Goal: Ask a question: Seek information or help from site administrators or community

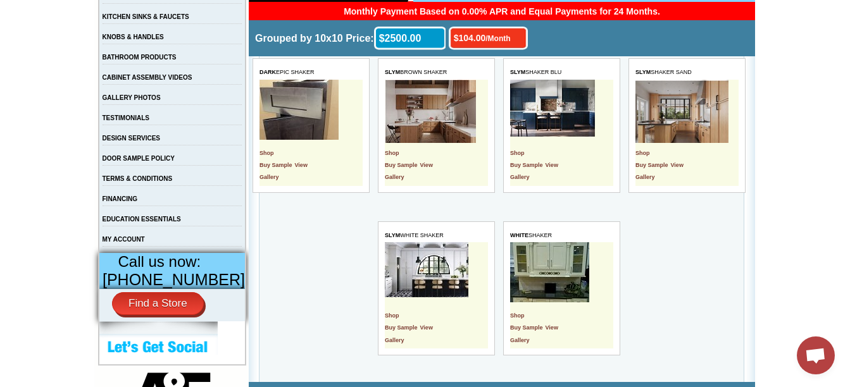
scroll to position [310, 0]
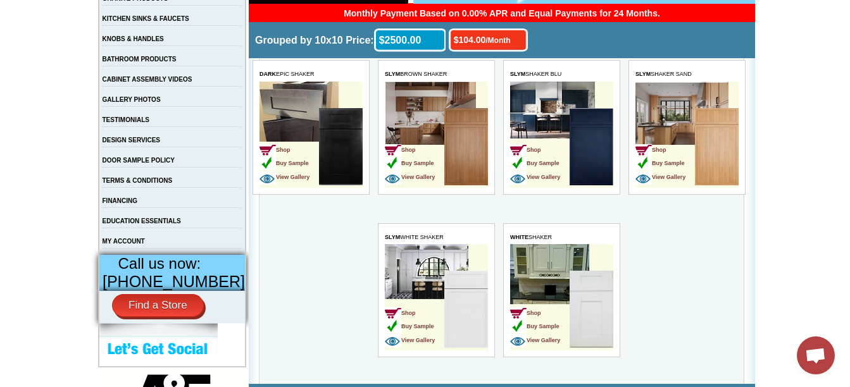
click at [810, 363] on span "Open chat" at bounding box center [815, 357] width 21 height 18
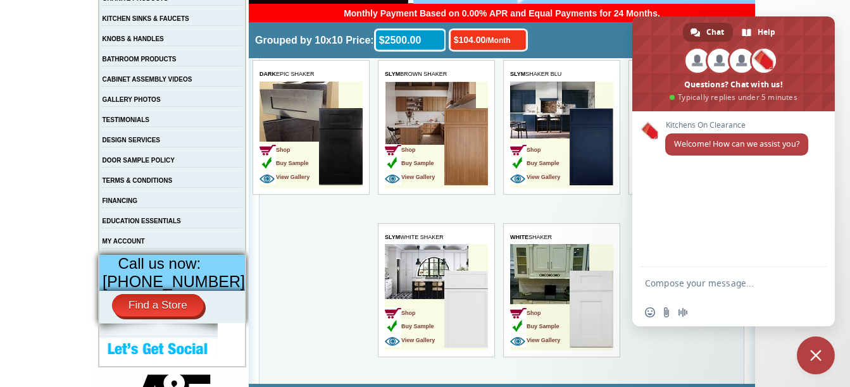
click at [729, 280] on textarea "Compose your message..." at bounding box center [719, 283] width 149 height 11
type textarea "Hello how are you ?"
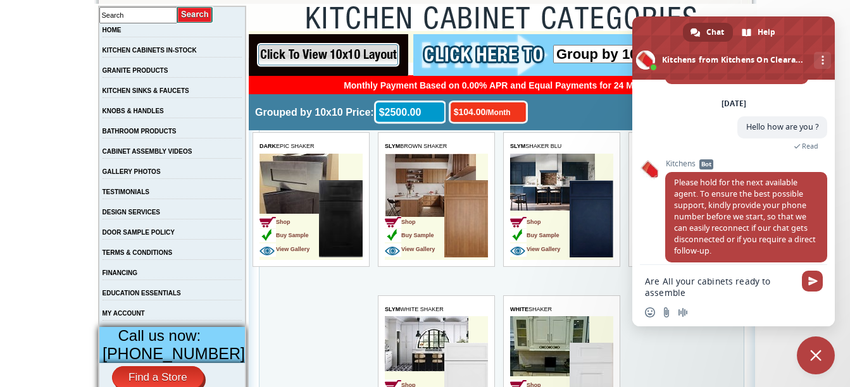
scroll to position [52, 0]
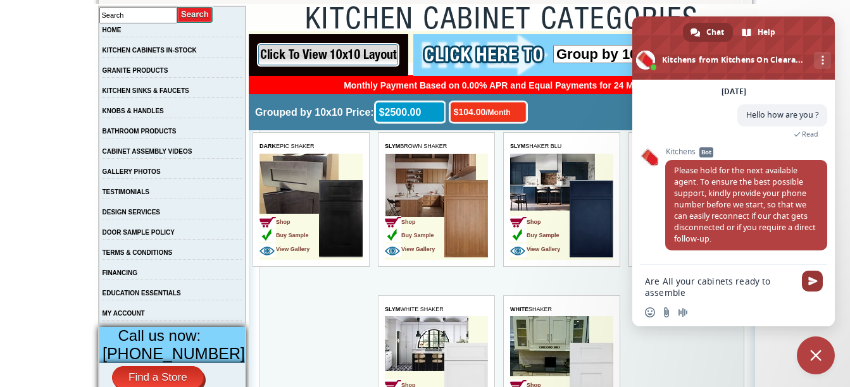
type textarea "Are All your cabinets ready to assemble"
click at [817, 280] on span "Send" at bounding box center [813, 281] width 9 height 9
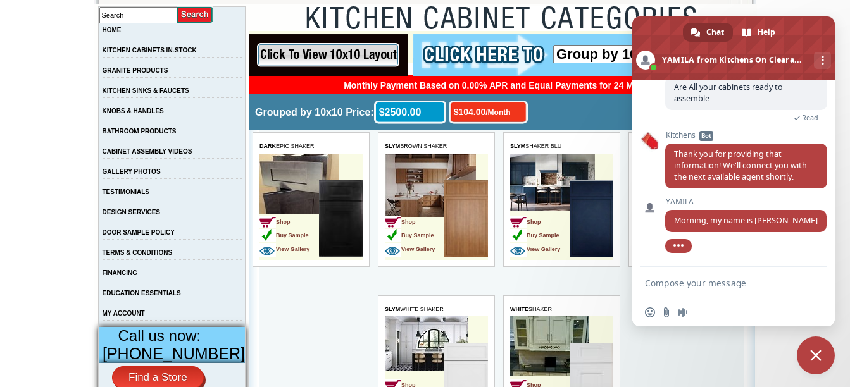
scroll to position [576, 0]
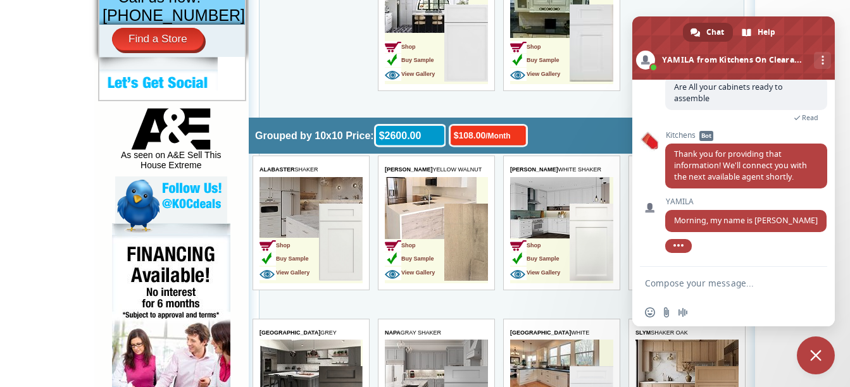
click at [760, 282] on textarea "Compose your message..." at bounding box center [719, 283] width 149 height 11
type textarea "My name is [PERSON_NAME] am from [DEMOGRAPHIC_DATA][GEOGRAPHIC_DATA]"
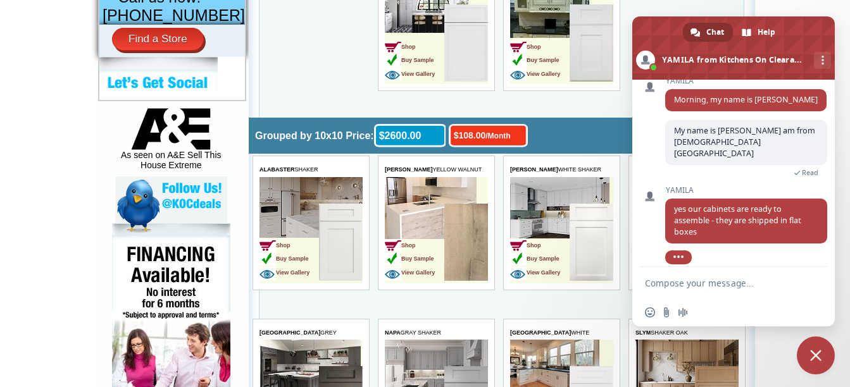
scroll to position [337, 0]
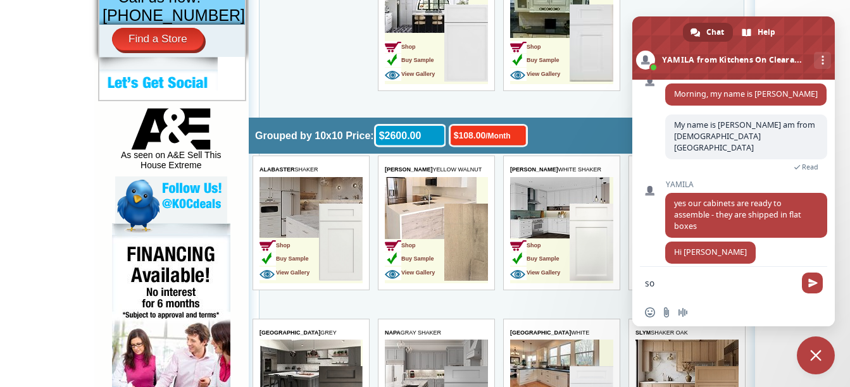
type textarea "s"
type textarea "S"
type textarea "Awesome"
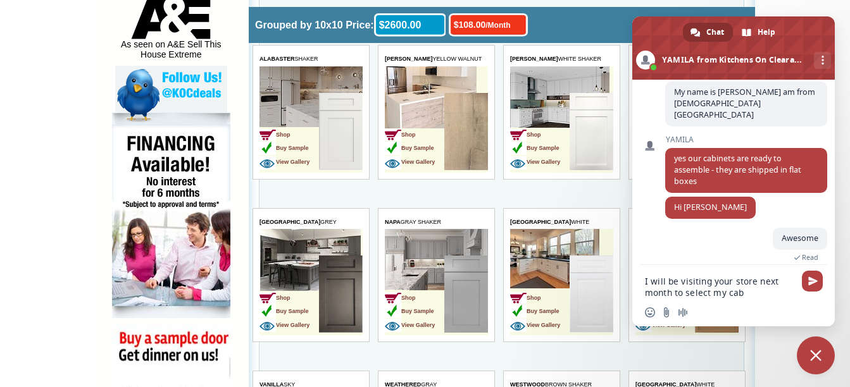
scroll to position [389, 0]
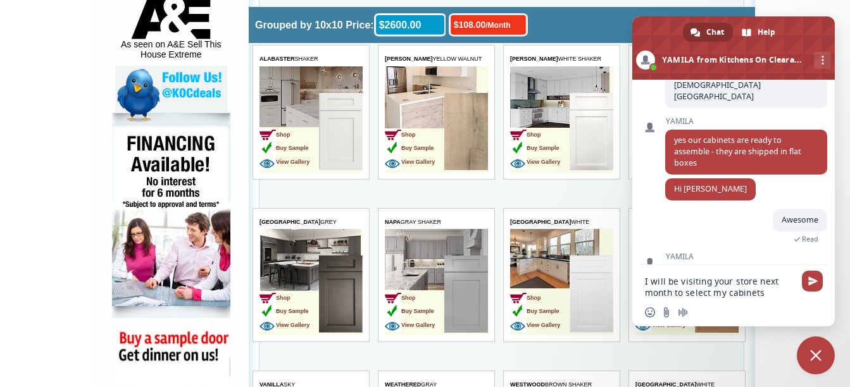
type textarea "I will be visiting your store next month to select my cabinets"
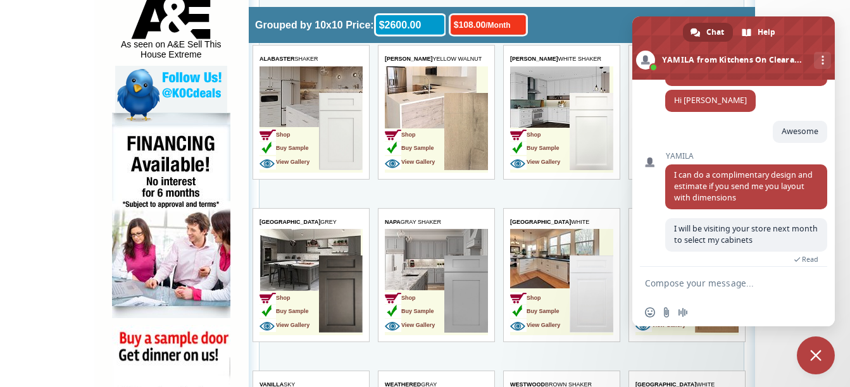
scroll to position [498, 0]
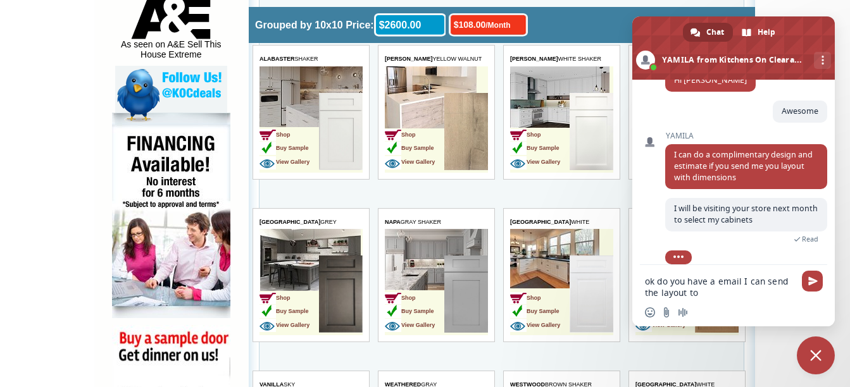
type textarea "ok do you have a email I can send the layout to"
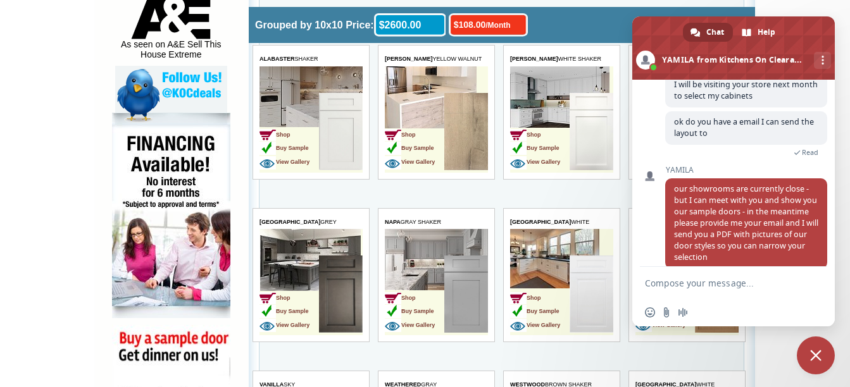
scroll to position [626, 0]
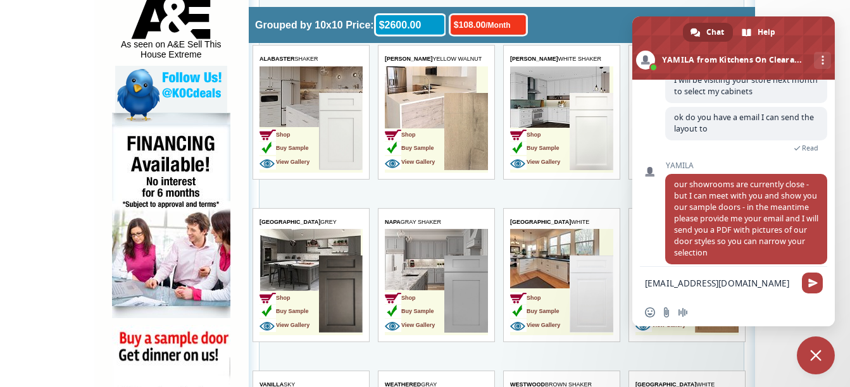
type textarea "[EMAIL_ADDRESS][DOMAIN_NAME]"
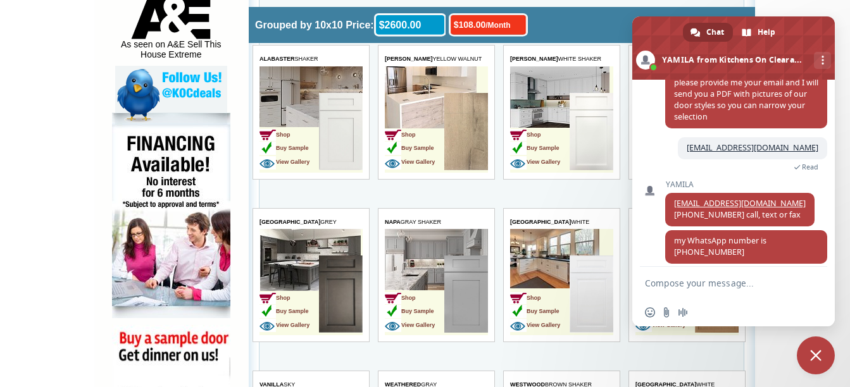
scroll to position [771, 0]
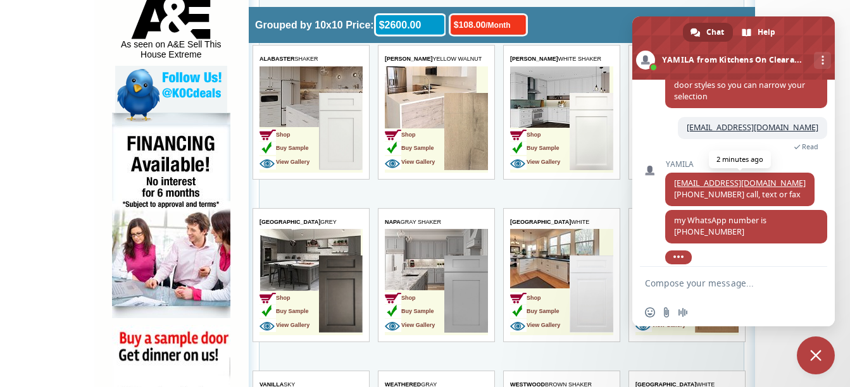
click at [745, 178] on link "[EMAIL_ADDRESS][DOMAIN_NAME]" at bounding box center [740, 183] width 132 height 11
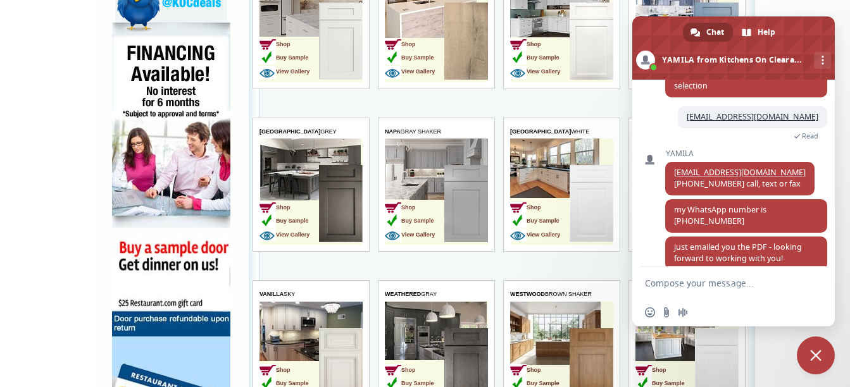
scroll to position [836, 0]
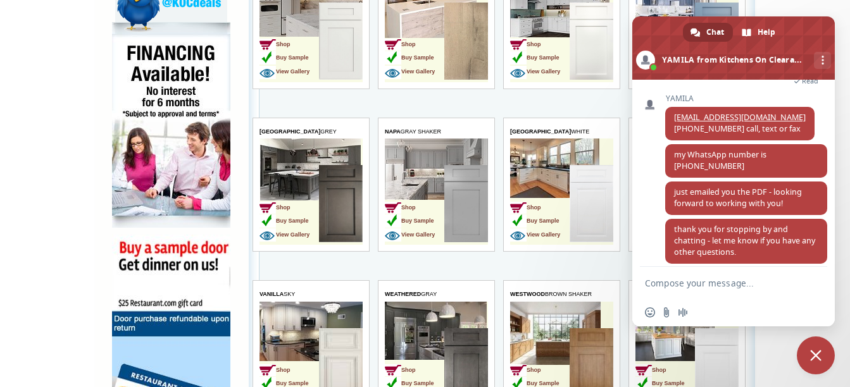
click at [767, 279] on textarea "Compose your message..." at bounding box center [719, 283] width 149 height 11
type textarea "i just sent you the floor play an layout"
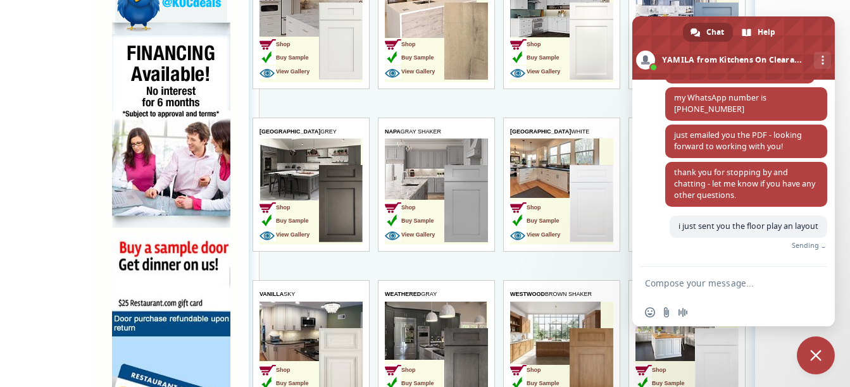
scroll to position [879, 0]
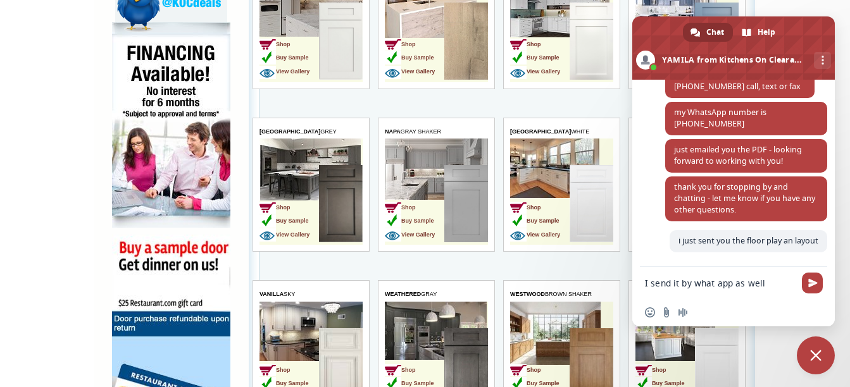
type textarea "I send it by what app as well"
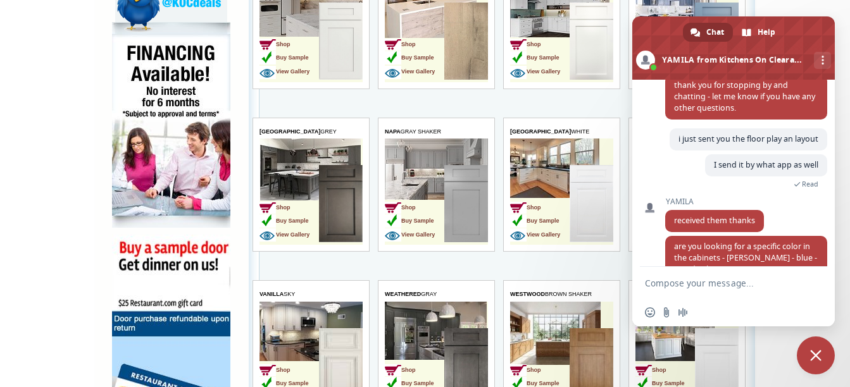
scroll to position [997, 0]
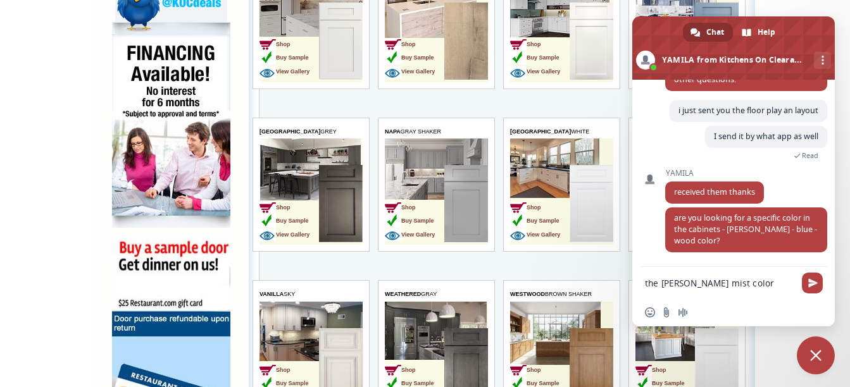
type textarea "the [PERSON_NAME] mist color"
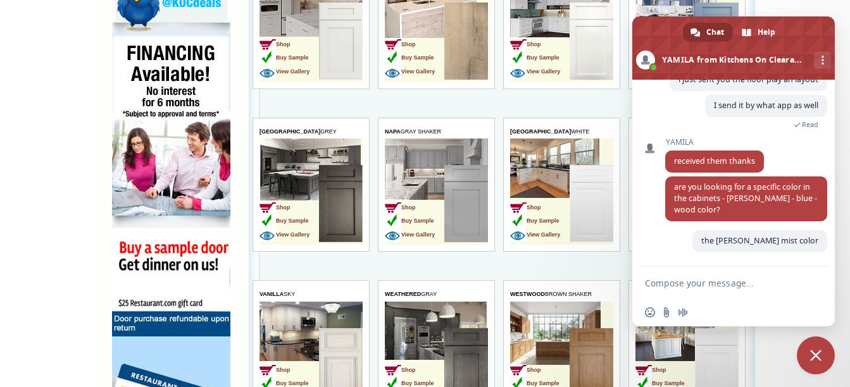
scroll to position [1028, 0]
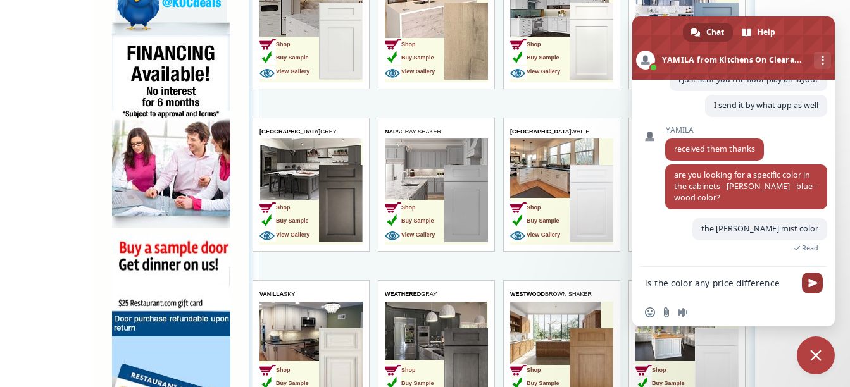
type textarea "is the color any price difference"
click at [812, 282] on span "Send" at bounding box center [813, 283] width 9 height 9
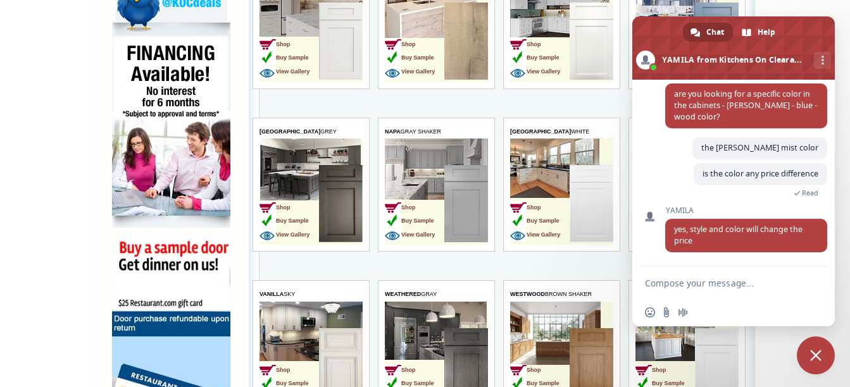
scroll to position [1116, 0]
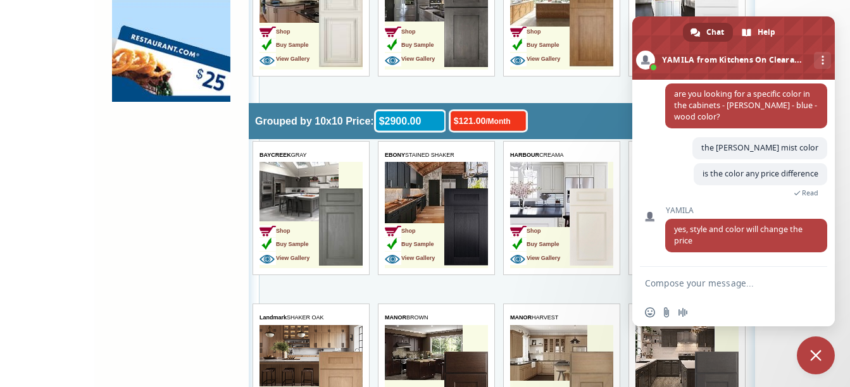
click at [767, 283] on textarea "Compose your message..." at bounding box center [719, 283] width 149 height 11
type textarea "p"
type textarea "ok thank you"
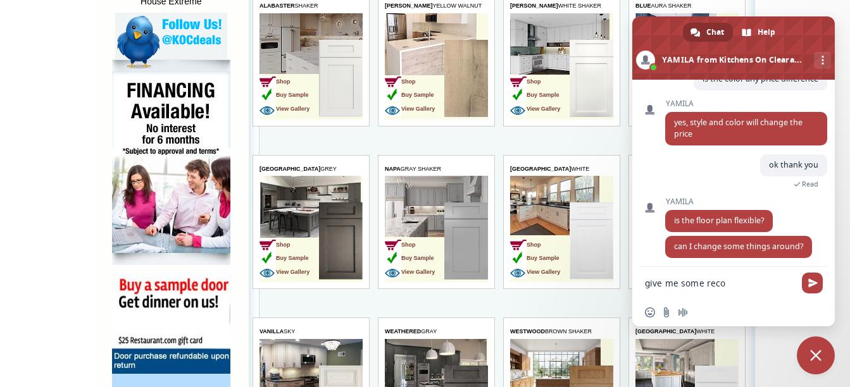
scroll to position [1210, 0]
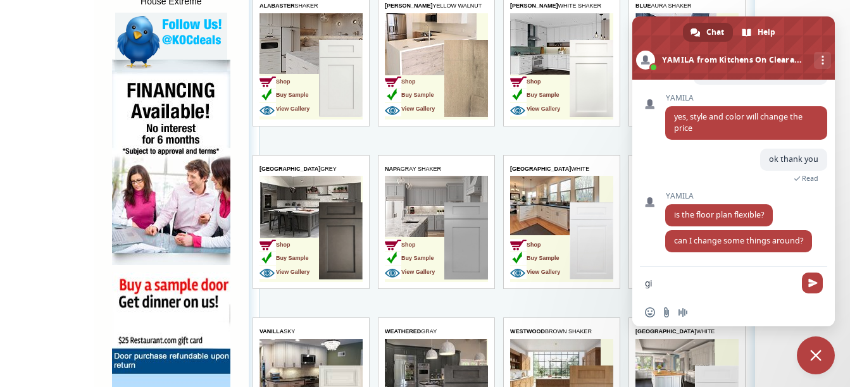
type textarea "g"
type textarea "yes you can"
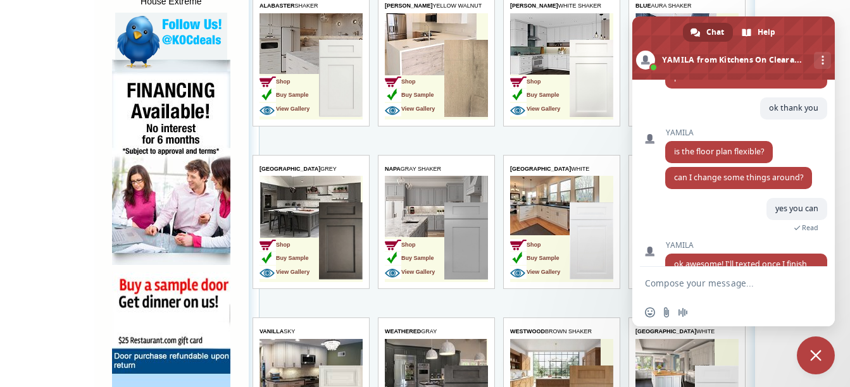
scroll to position [1296, 0]
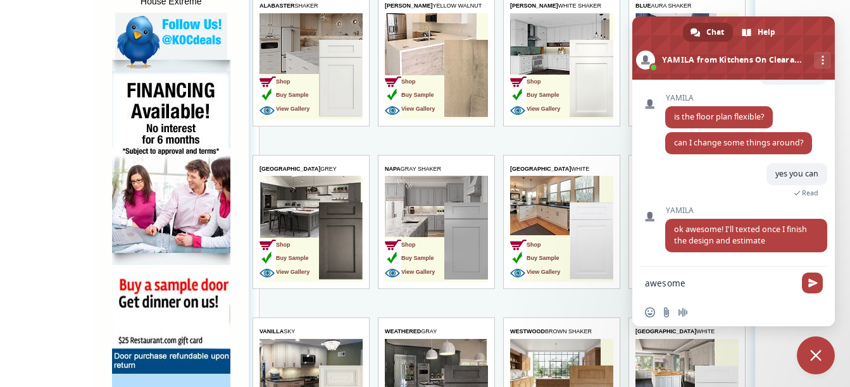
type textarea "awesome"
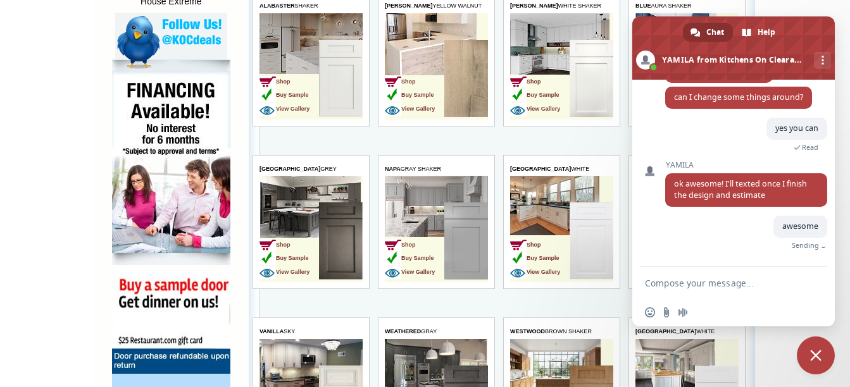
scroll to position [1327, 0]
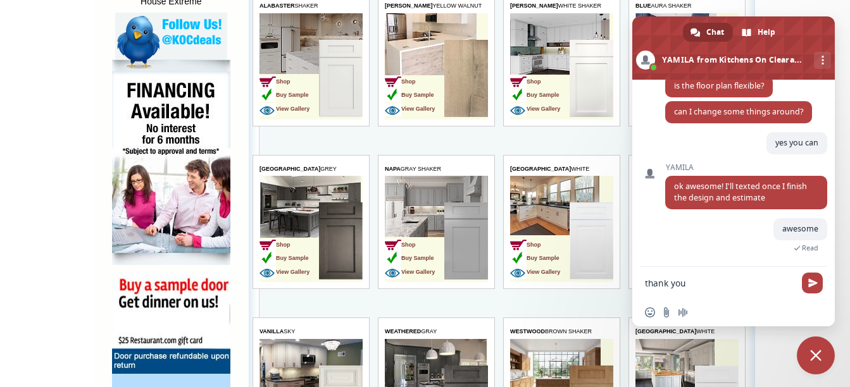
type textarea "thank you"
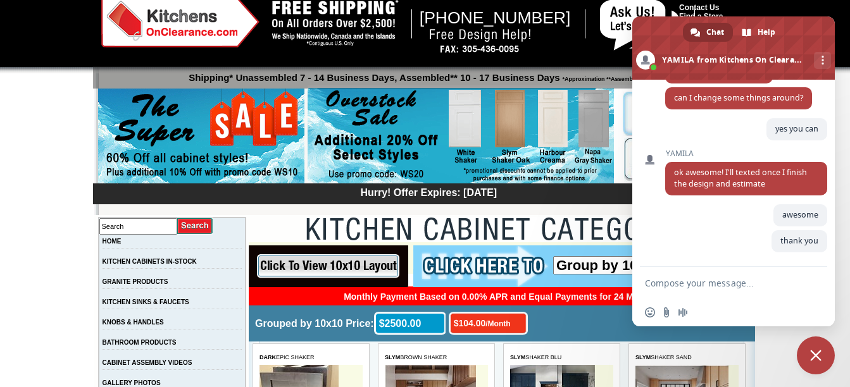
scroll to position [0, 0]
